Goal: Task Accomplishment & Management: Manage account settings

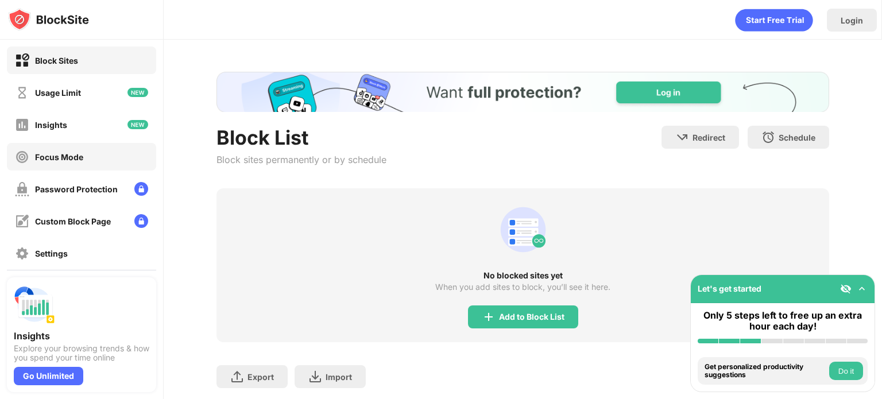
click at [120, 158] on div "Focus Mode" at bounding box center [81, 157] width 149 height 28
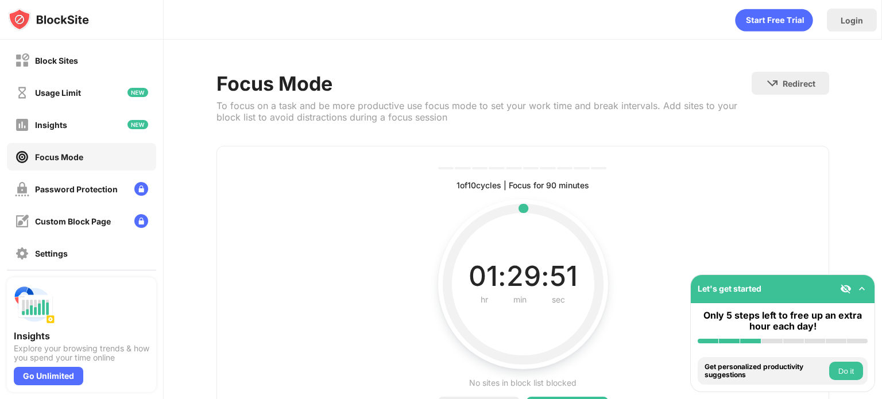
click at [857, 367] on button "Do it" at bounding box center [846, 371] width 34 height 18
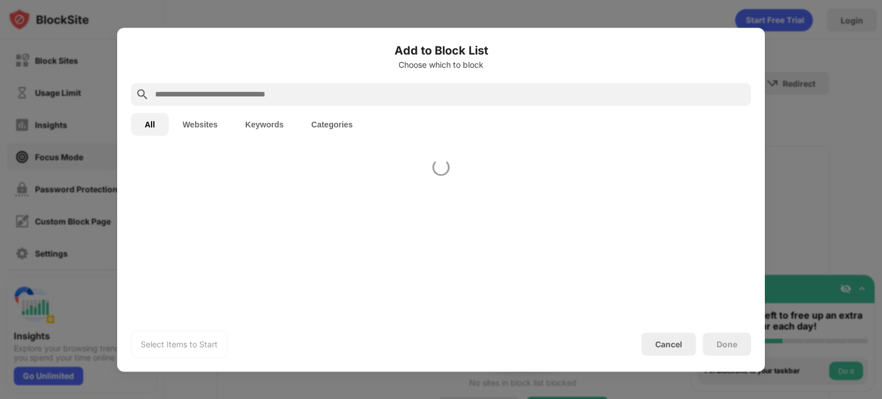
click at [857, 367] on div at bounding box center [441, 199] width 882 height 399
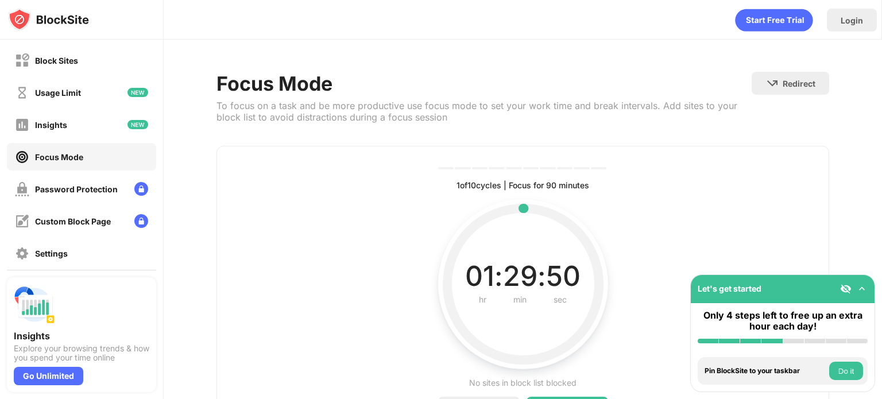
click at [857, 367] on div at bounding box center [441, 199] width 882 height 399
click at [857, 367] on button "Do it" at bounding box center [846, 371] width 34 height 18
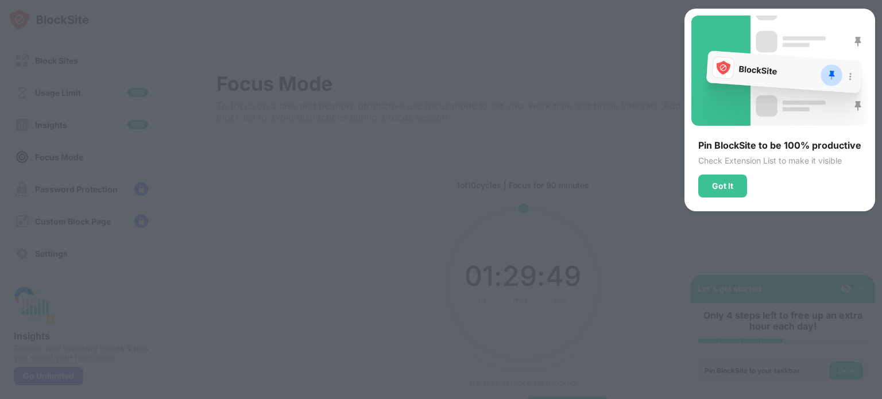
click at [857, 367] on div at bounding box center [441, 199] width 882 height 399
click at [725, 181] on div "Got It" at bounding box center [722, 185] width 21 height 9
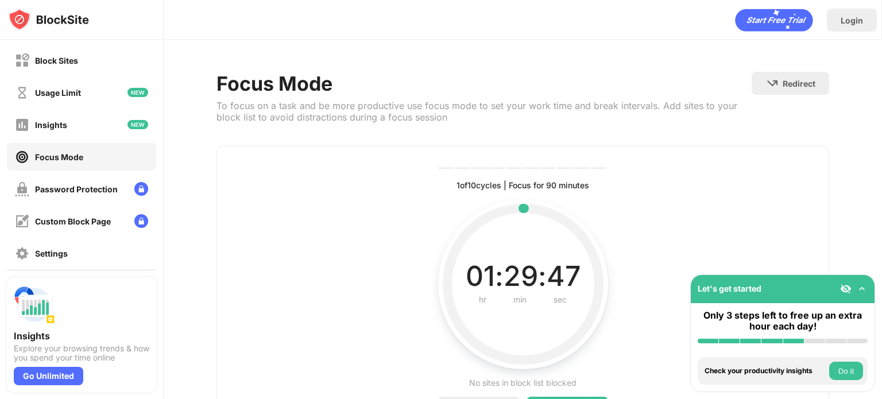
click at [848, 373] on button "Do it" at bounding box center [846, 371] width 34 height 18
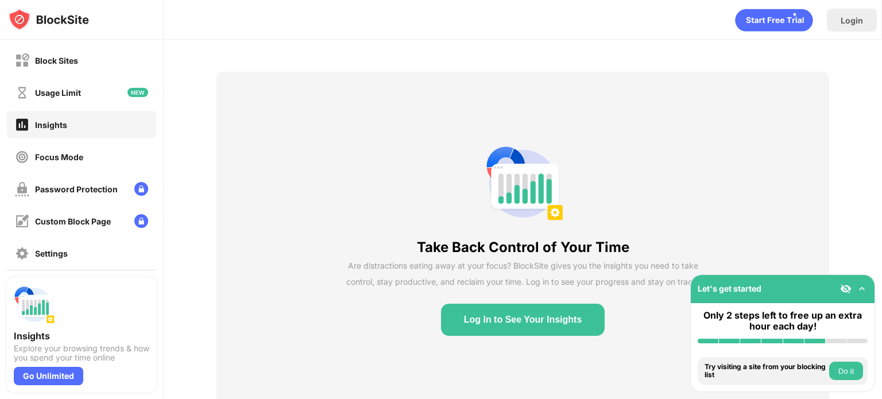
click at [848, 373] on button "Do it" at bounding box center [846, 371] width 34 height 18
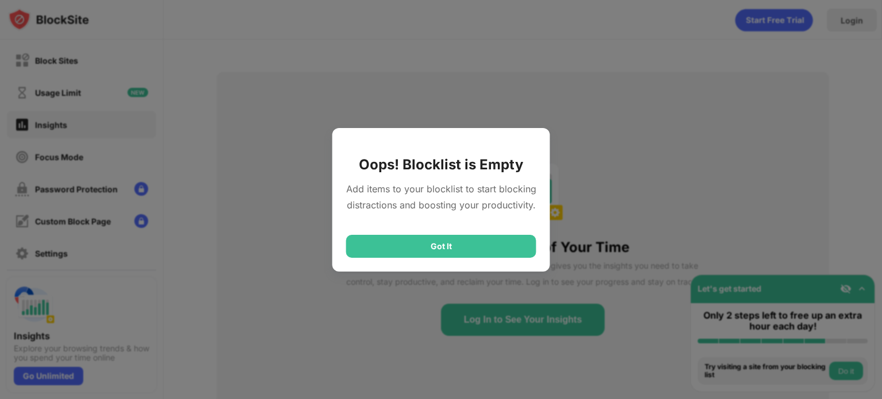
click at [475, 246] on div "Got It" at bounding box center [441, 246] width 190 height 23
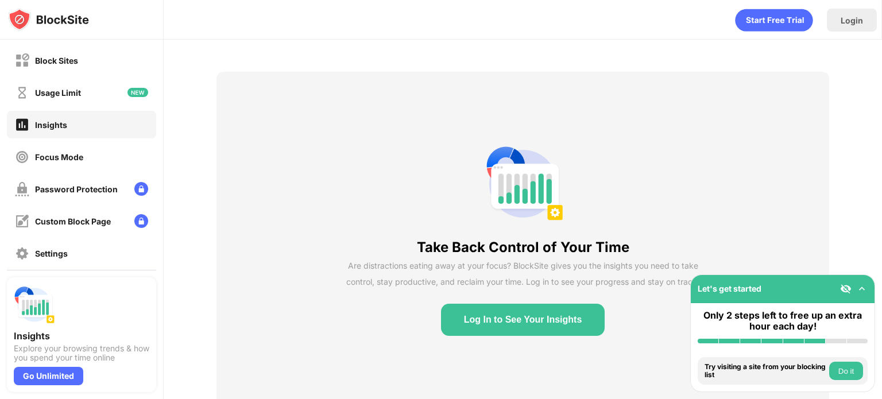
click at [859, 291] on img at bounding box center [861, 288] width 11 height 11
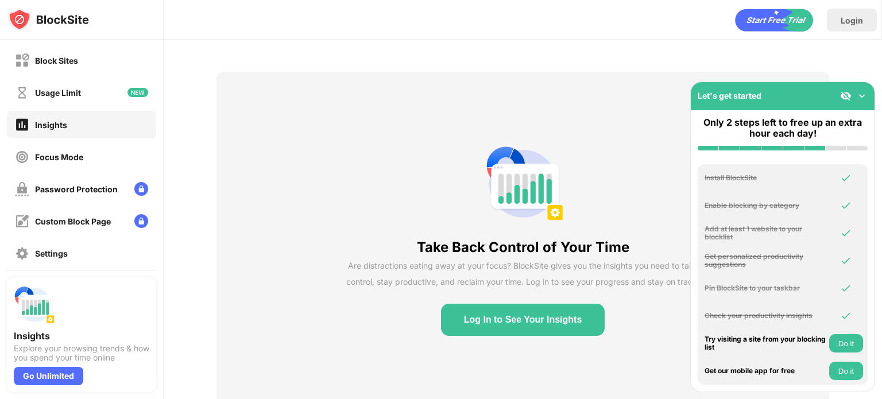
click at [848, 99] on img at bounding box center [845, 95] width 11 height 11
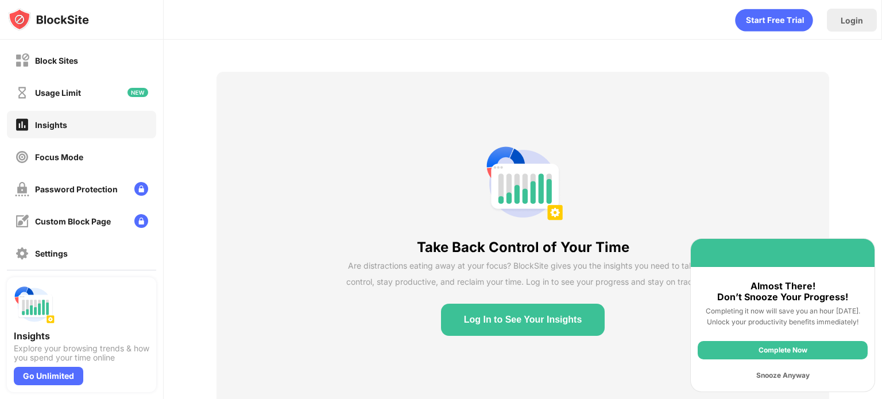
click at [788, 376] on div "Snooze Anyway" at bounding box center [783, 375] width 170 height 18
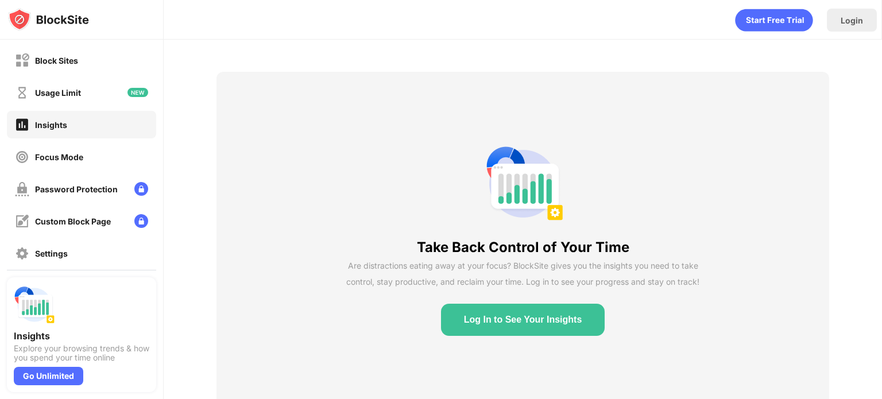
click at [517, 323] on button "Log In to See Your Insights" at bounding box center [523, 320] width 164 height 32
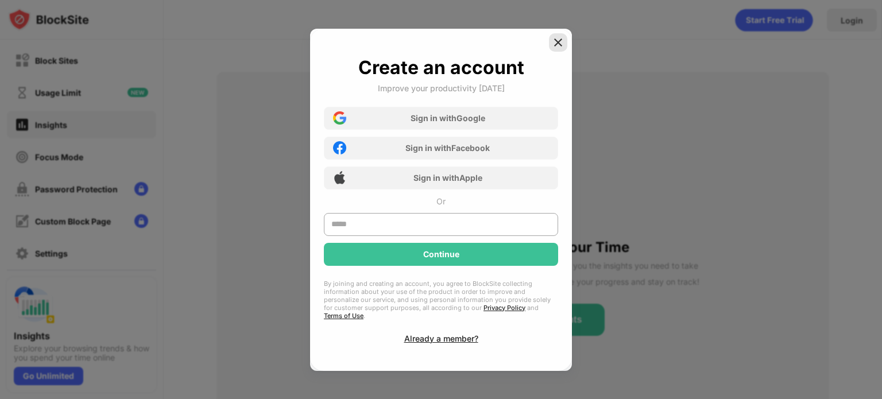
click at [566, 44] on div at bounding box center [558, 42] width 18 height 18
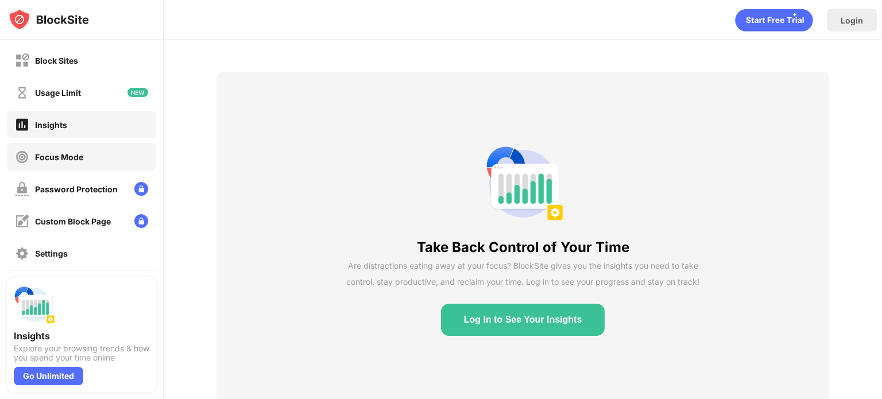
click at [58, 167] on div "Focus Mode" at bounding box center [81, 157] width 149 height 28
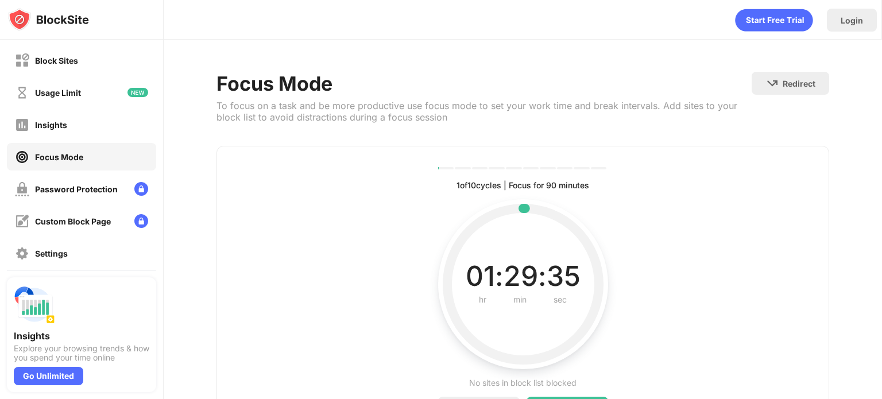
scroll to position [74, 0]
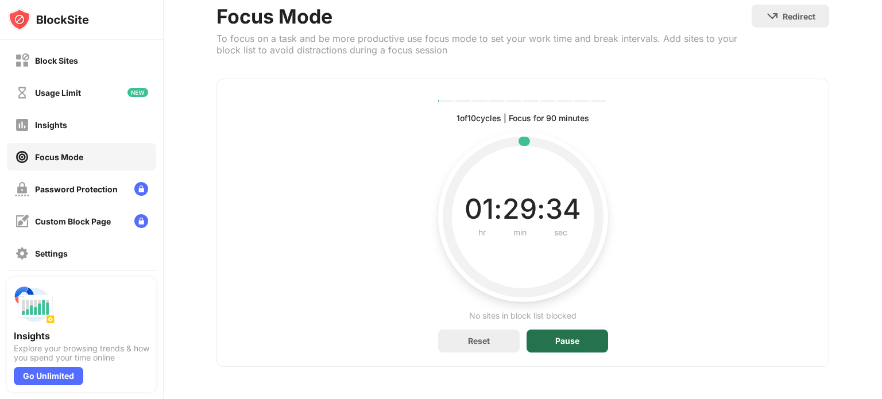
click at [563, 337] on div "Pause" at bounding box center [567, 341] width 24 height 9
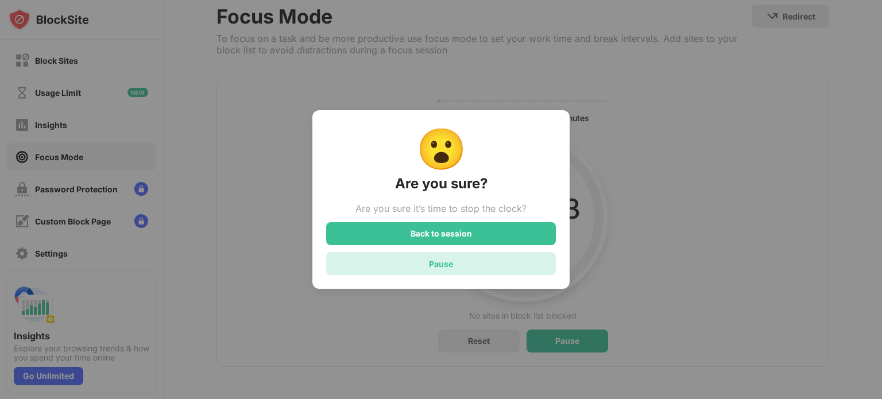
click at [492, 263] on div "Pause" at bounding box center [441, 263] width 230 height 23
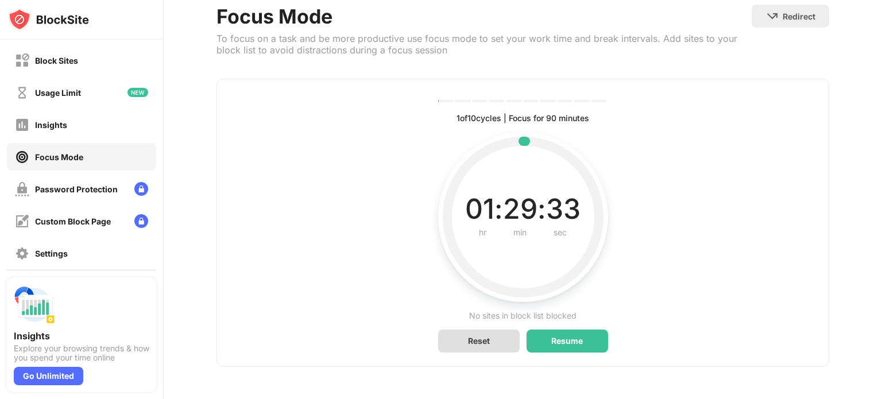
click at [489, 336] on div "Reset" at bounding box center [479, 341] width 82 height 23
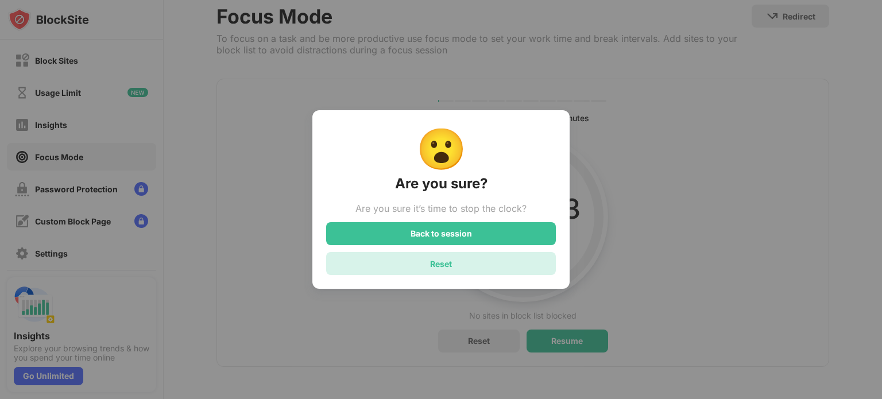
click at [503, 266] on div "Reset" at bounding box center [441, 263] width 230 height 23
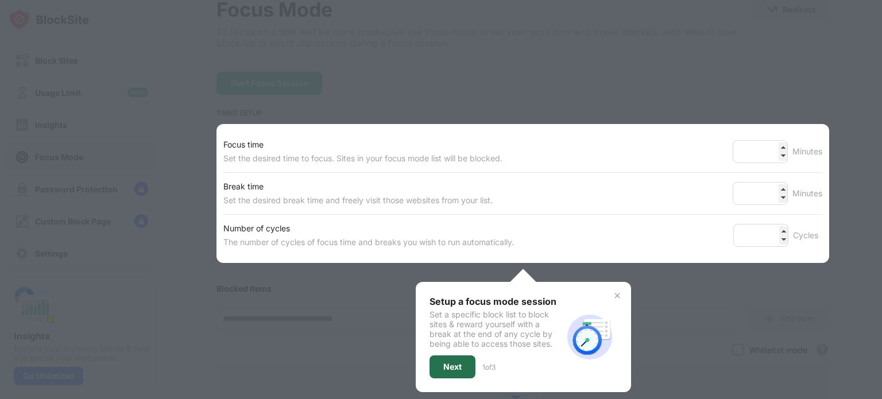
drag, startPoint x: 449, startPoint y: 356, endPoint x: 446, endPoint y: 363, distance: 7.7
click at [446, 363] on div "Next" at bounding box center [452, 366] width 18 height 9
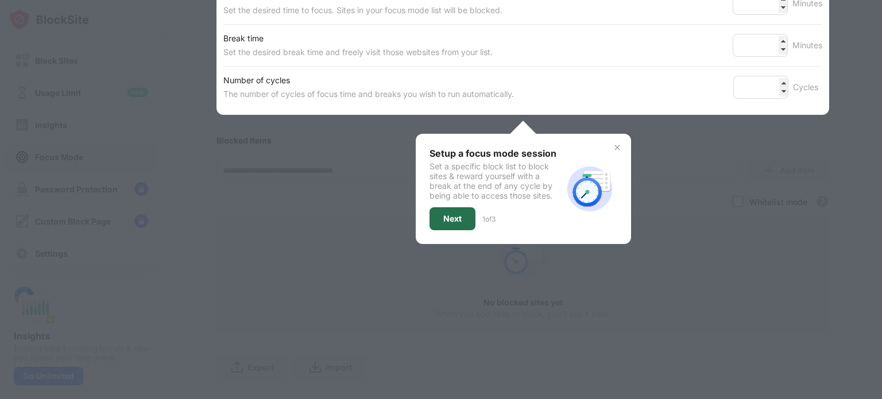
click at [446, 363] on div at bounding box center [441, 199] width 882 height 399
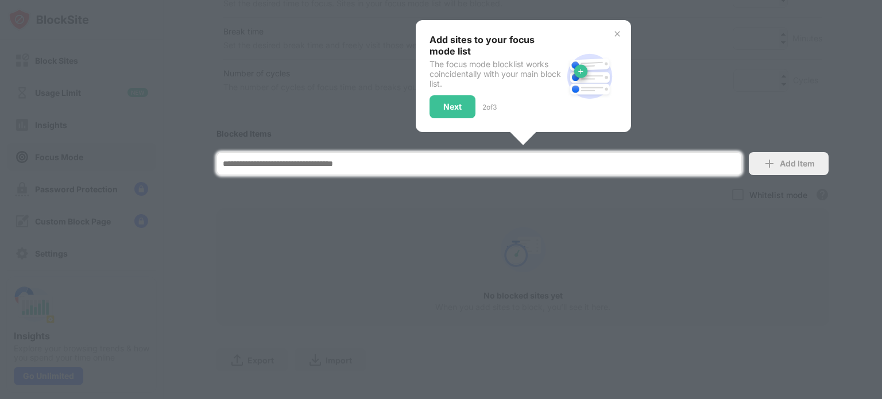
scroll to position [253, 0]
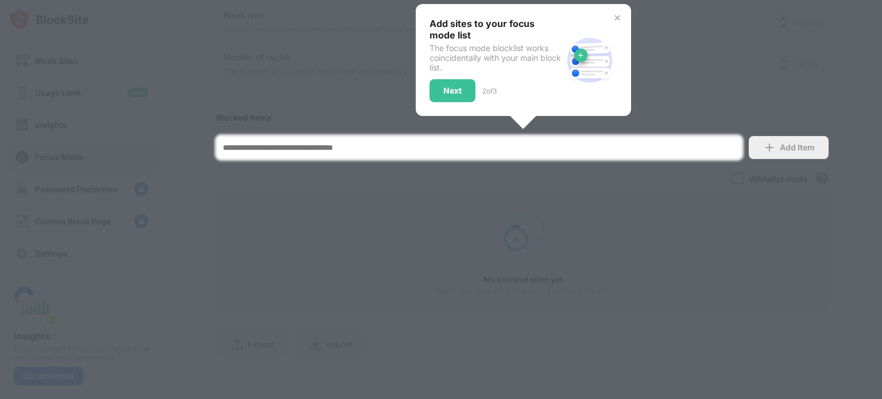
click at [540, 151] on div at bounding box center [441, 199] width 882 height 399
click at [514, 142] on input at bounding box center [479, 147] width 525 height 23
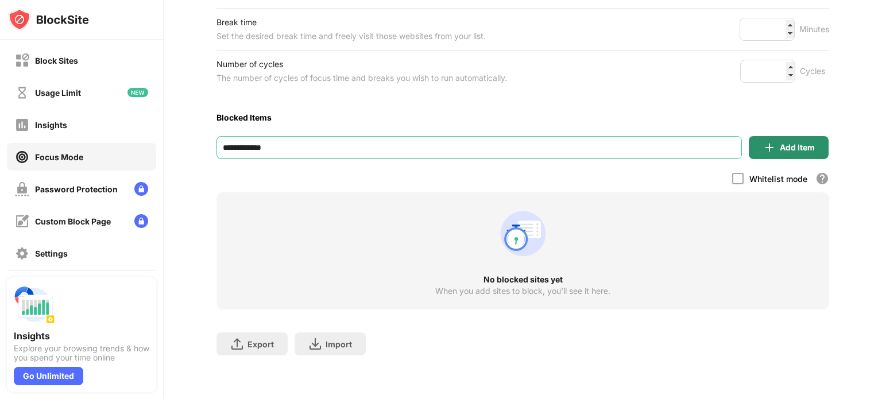
type input "**********"
click at [778, 144] on div "Add Item" at bounding box center [789, 147] width 80 height 23
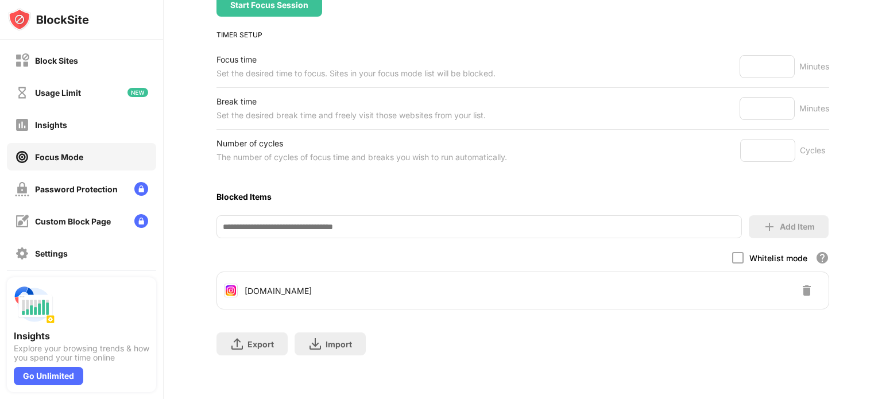
scroll to position [74, 0]
